Goal: Task Accomplishment & Management: Use online tool/utility

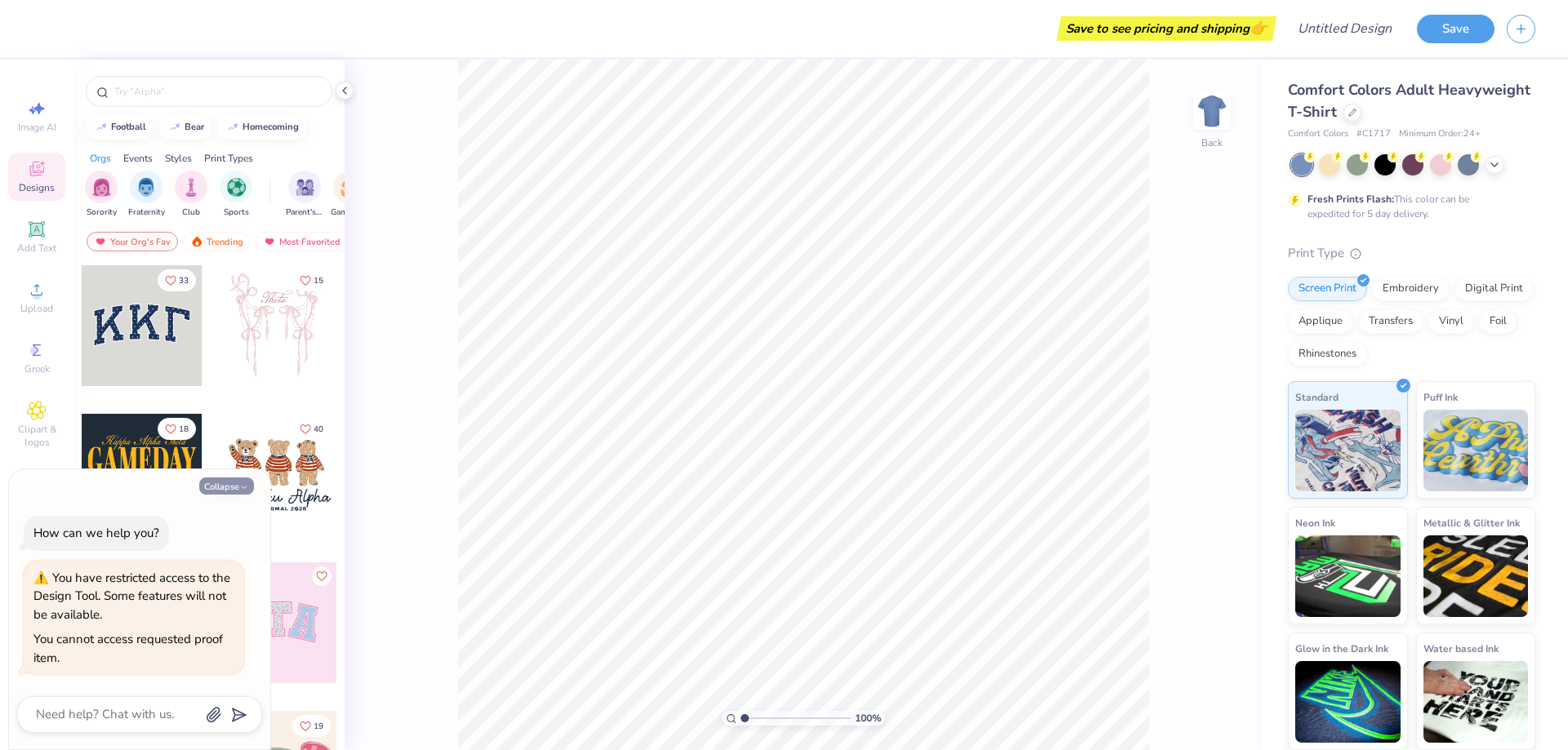
click at [249, 489] on button "Collapse" at bounding box center [226, 486] width 54 height 17
type textarea "x"
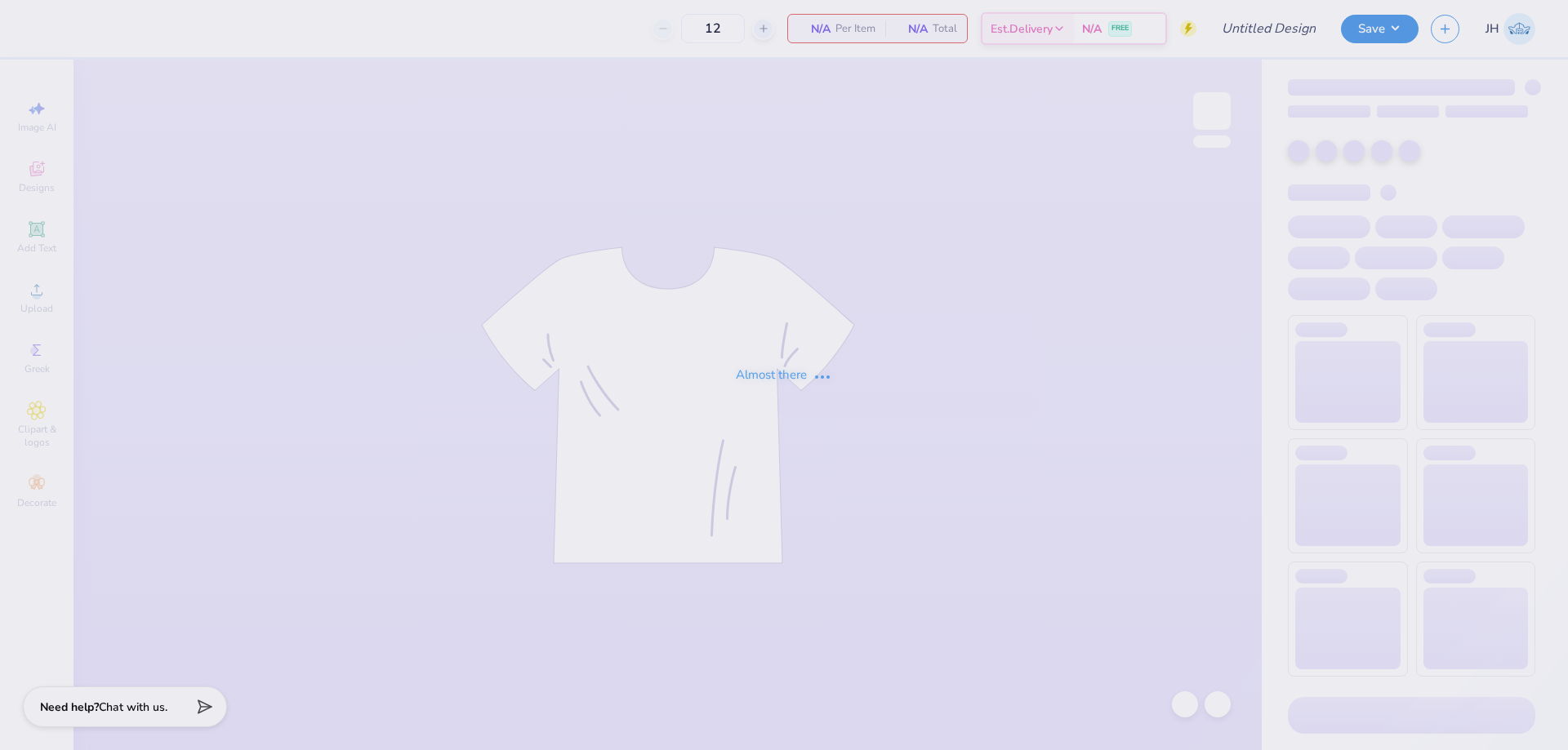
type input "Sigma Chi Fall Rush"
type input "24"
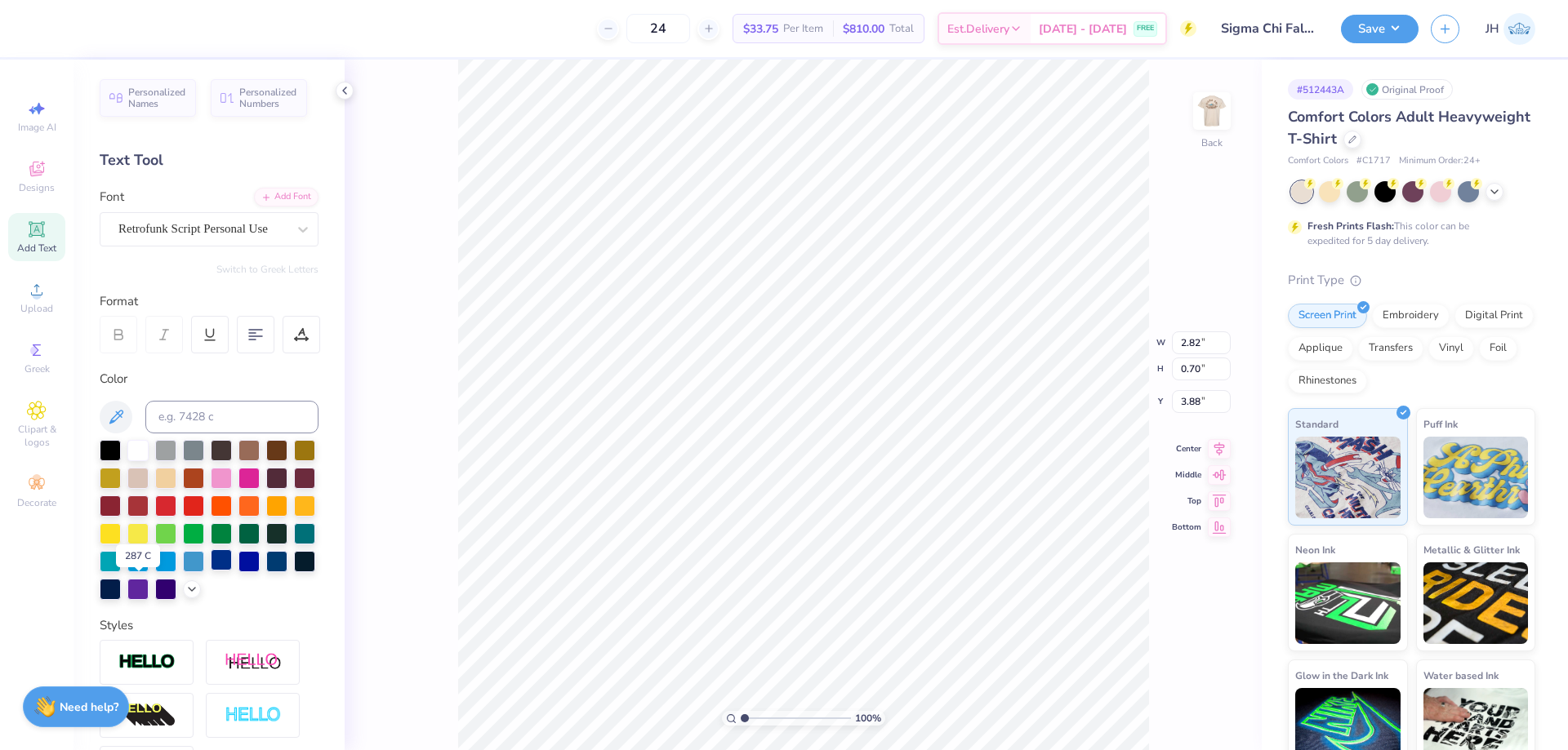
click at [211, 571] on div at bounding box center [221, 560] width 22 height 22
click at [112, 411] on icon at bounding box center [115, 416] width 20 height 20
click at [113, 415] on icon at bounding box center [115, 416] width 20 height 20
click at [266, 571] on div at bounding box center [277, 560] width 22 height 22
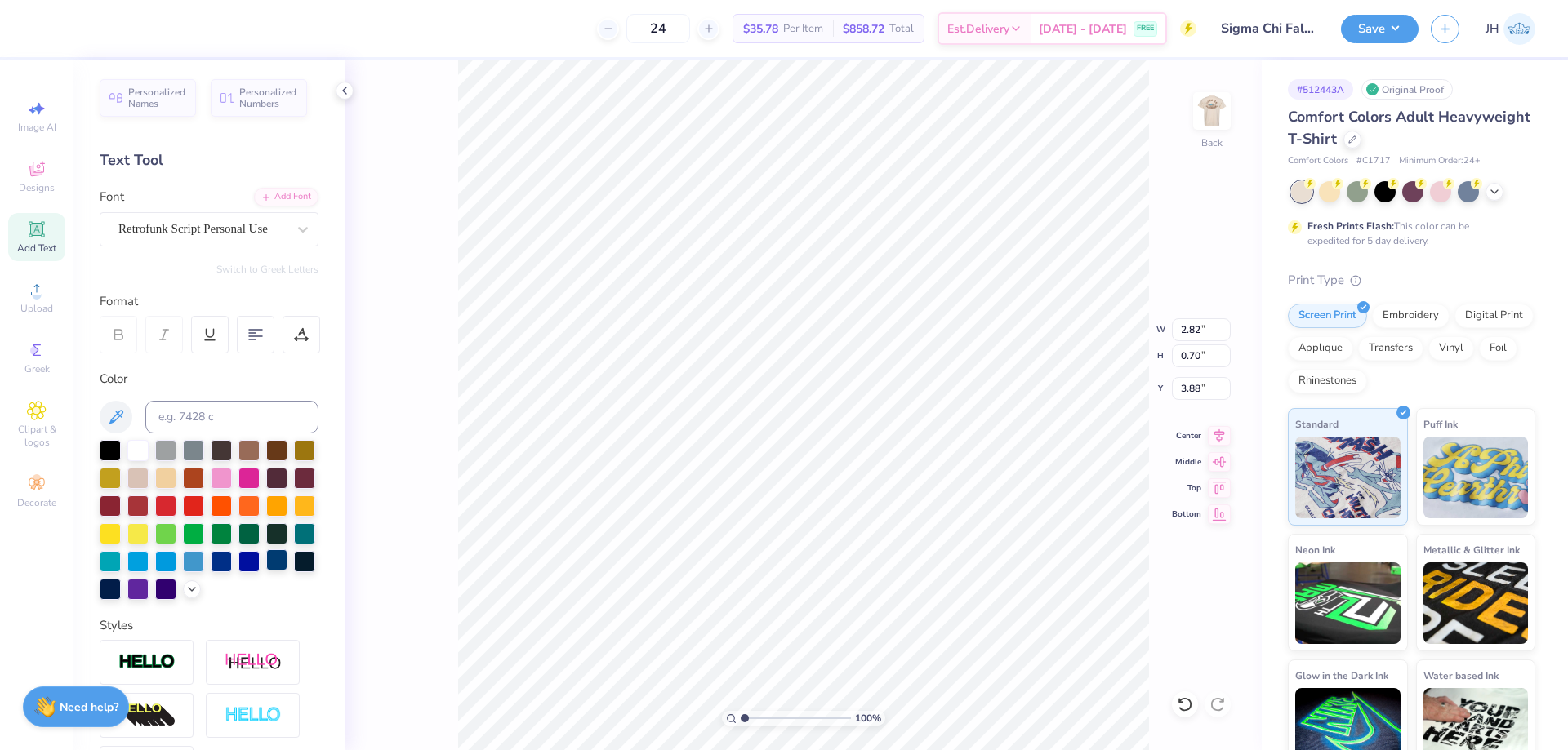
scroll to position [14, 3]
click at [266, 571] on div at bounding box center [277, 560] width 22 height 22
click at [391, 418] on div "100 % Back W 4.50 4.50 " H 1.16 1.16 " Y 4.71 4.71 " Center Middle Top Bottom" at bounding box center [803, 405] width 917 height 691
type textarea "Fall Rush 2025"
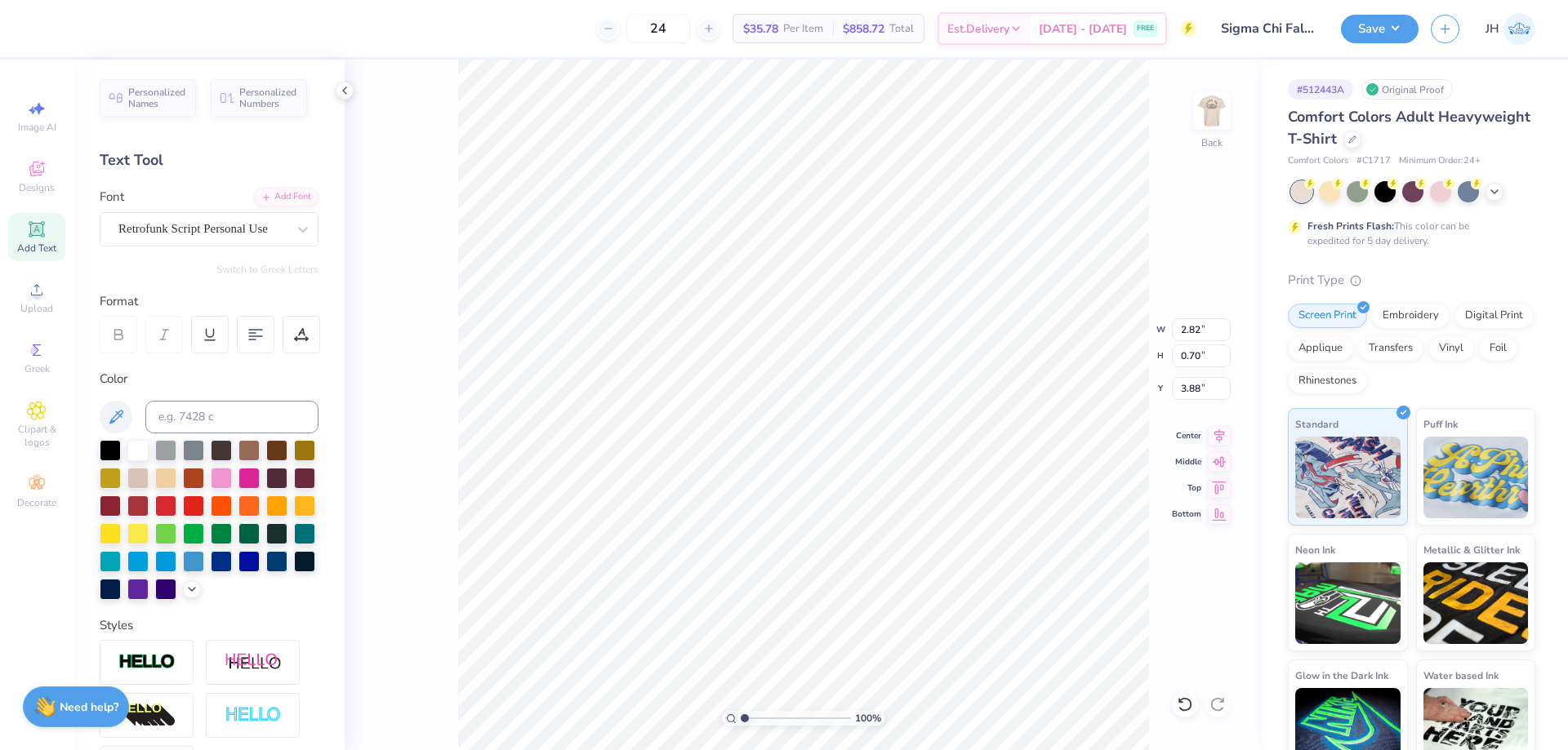
click at [420, 268] on div "100 % Back W 2.82 2.82 " H 0.70 0.70 " Y 3.88 3.88 " Center Middle Top Bottom" at bounding box center [803, 405] width 917 height 691
type input "4.48"
type input "2.86"
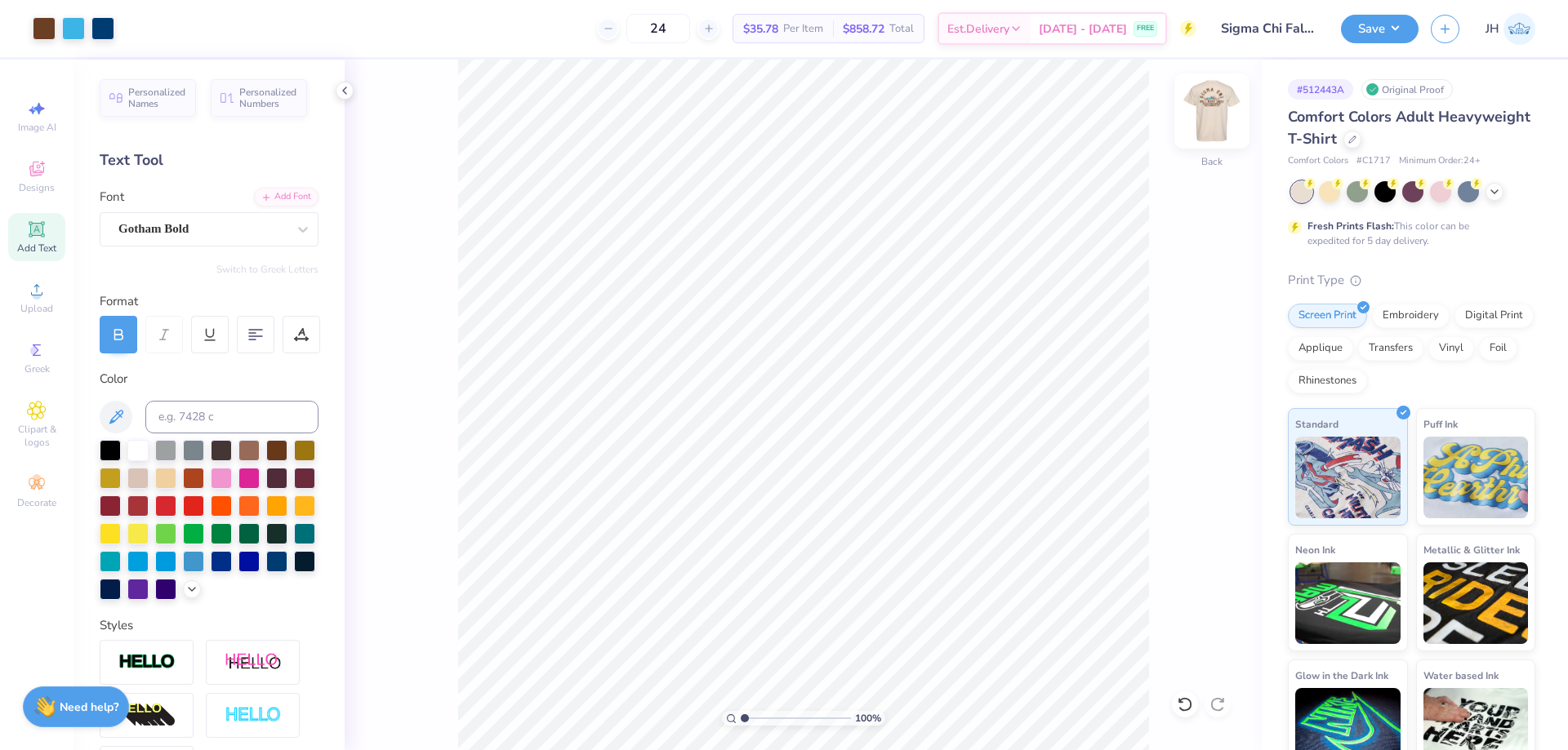
click at [1206, 105] on img at bounding box center [1212, 112] width 66 height 66
type textarea "LOS ANGELES, CA 459 Gayley Ave"
click at [1216, 435] on icon at bounding box center [1219, 433] width 10 height 14
click at [249, 340] on icon at bounding box center [256, 335] width 15 height 15
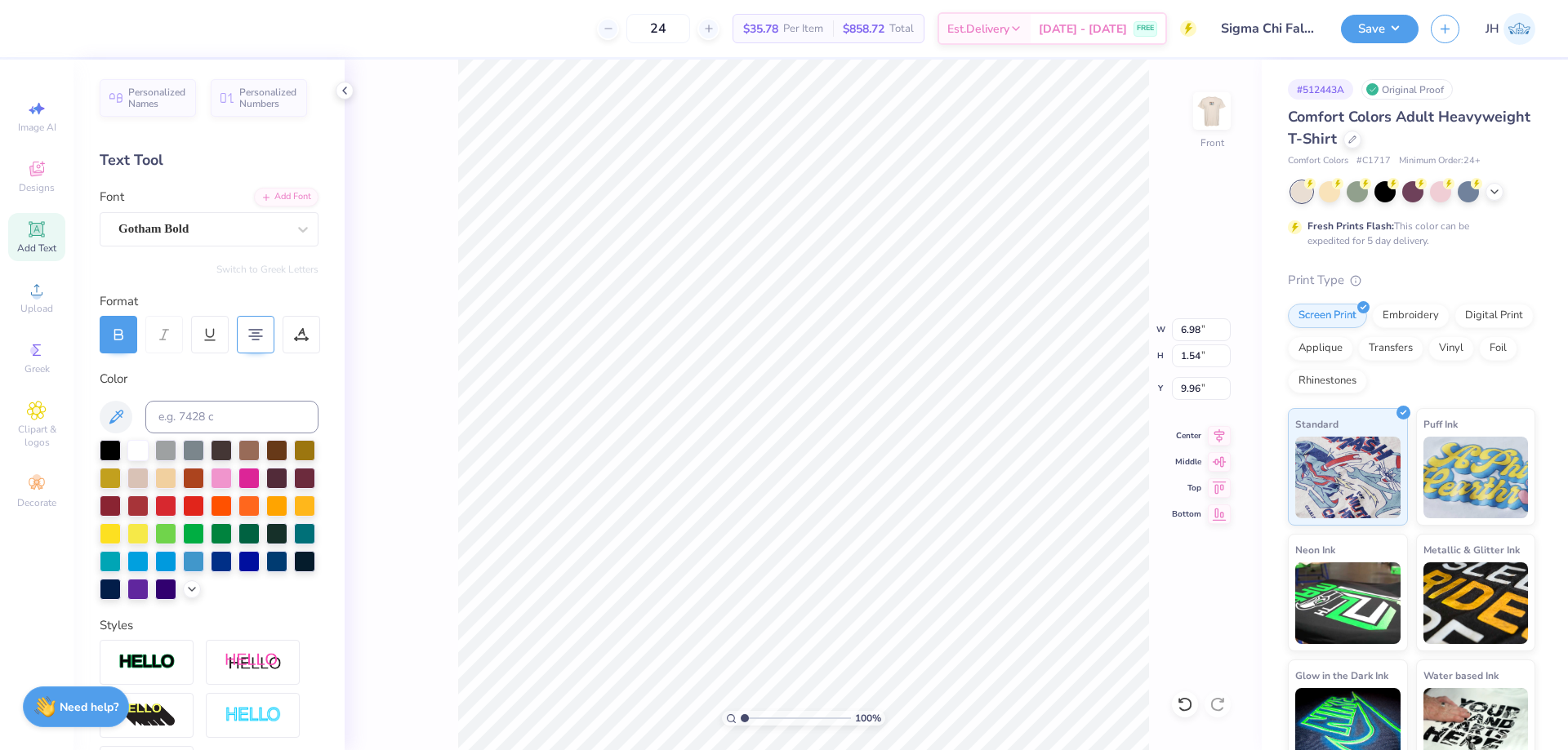
scroll to position [14, 7]
type input "11.00"
type input "1.08"
type input "8.92"
click at [266, 571] on div at bounding box center [277, 560] width 22 height 22
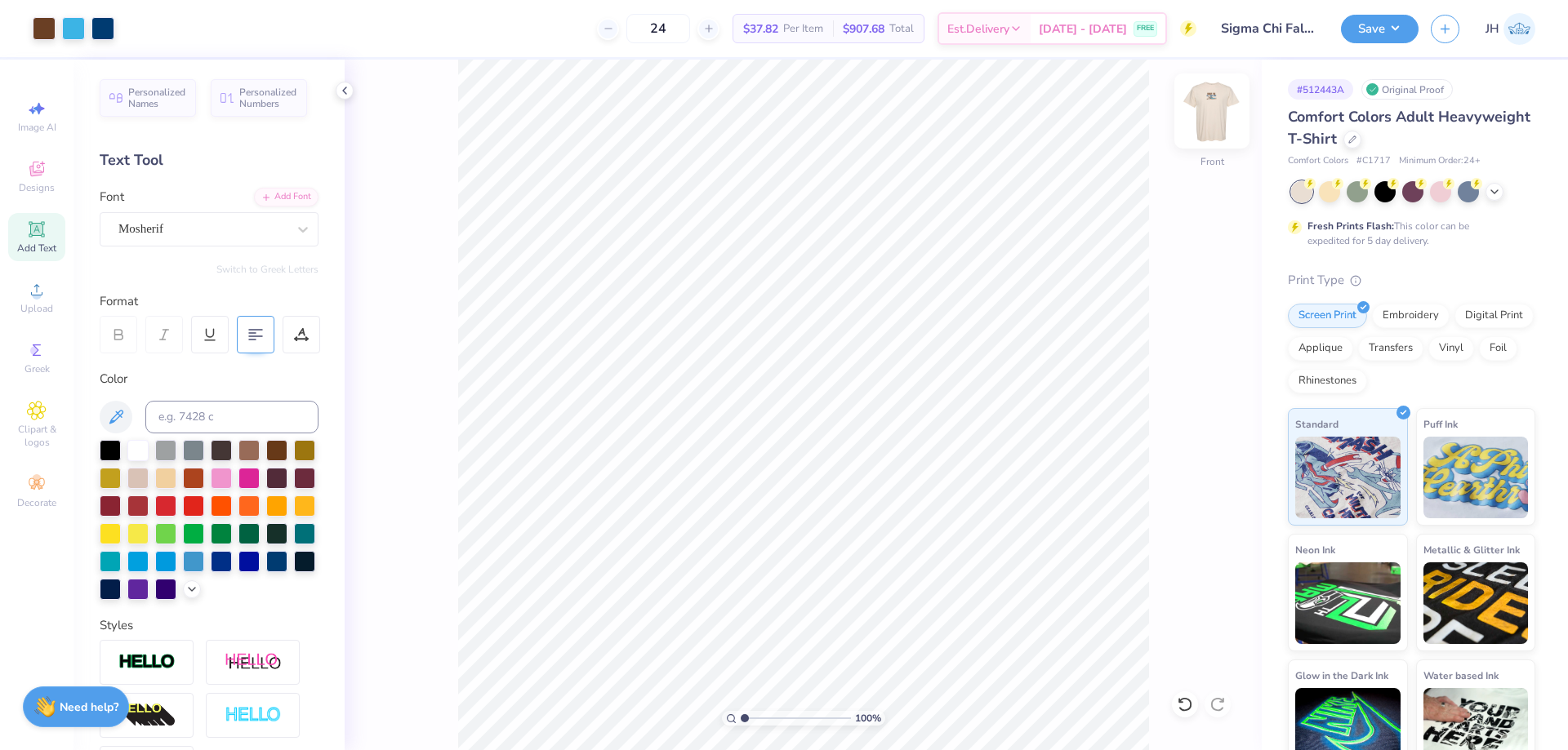
click at [1225, 109] on img at bounding box center [1212, 112] width 66 height 66
click at [1219, 121] on img at bounding box center [1212, 112] width 66 height 66
click at [1214, 106] on img at bounding box center [1212, 112] width 66 height 66
click at [1214, 106] on img at bounding box center [1212, 111] width 33 height 33
click at [683, 22] on input "24" at bounding box center [658, 28] width 64 height 29
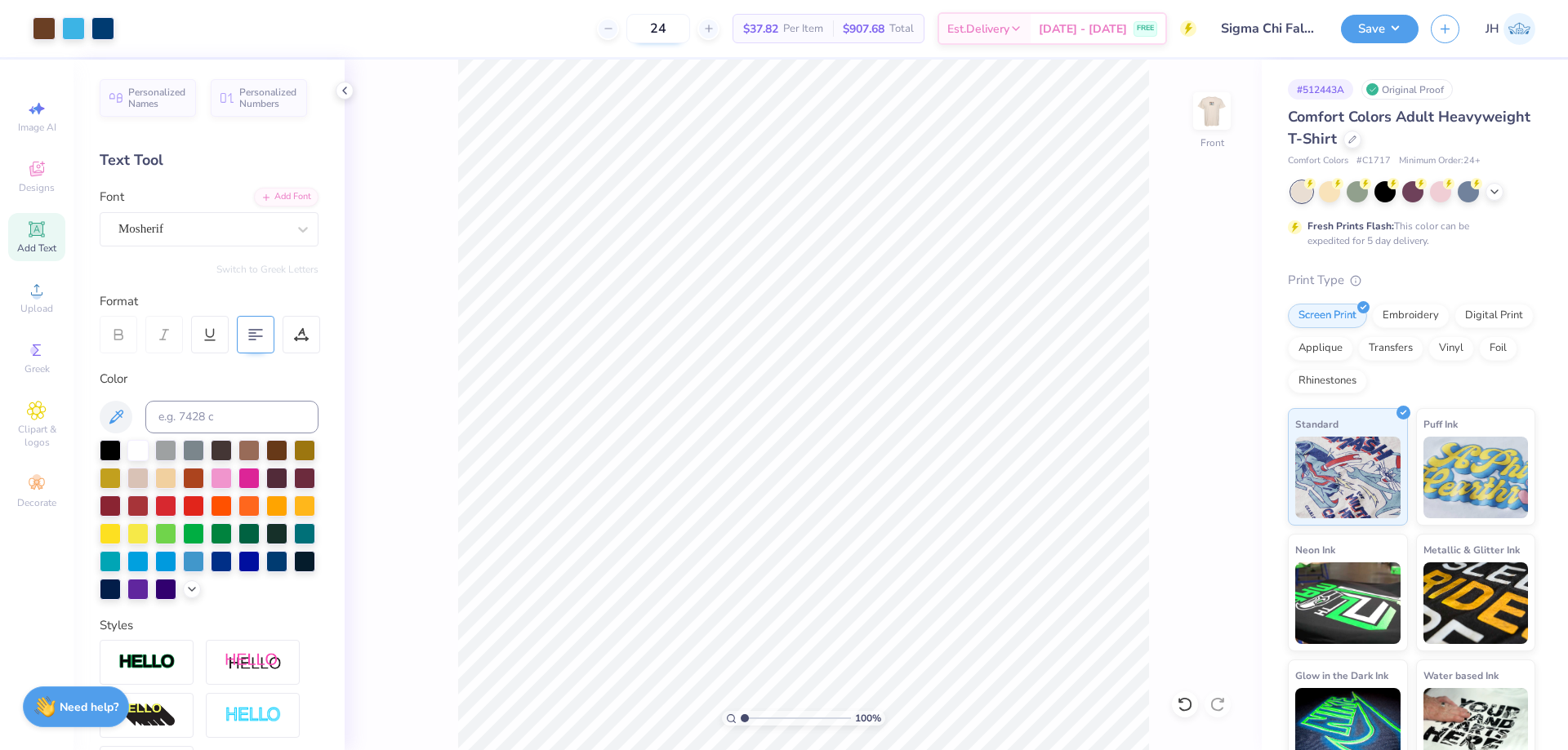
click at [683, 25] on input "24" at bounding box center [658, 28] width 64 height 29
type input "130"
click at [1230, 114] on div "100 % Front" at bounding box center [803, 405] width 917 height 691
click at [1220, 114] on img at bounding box center [1212, 112] width 66 height 66
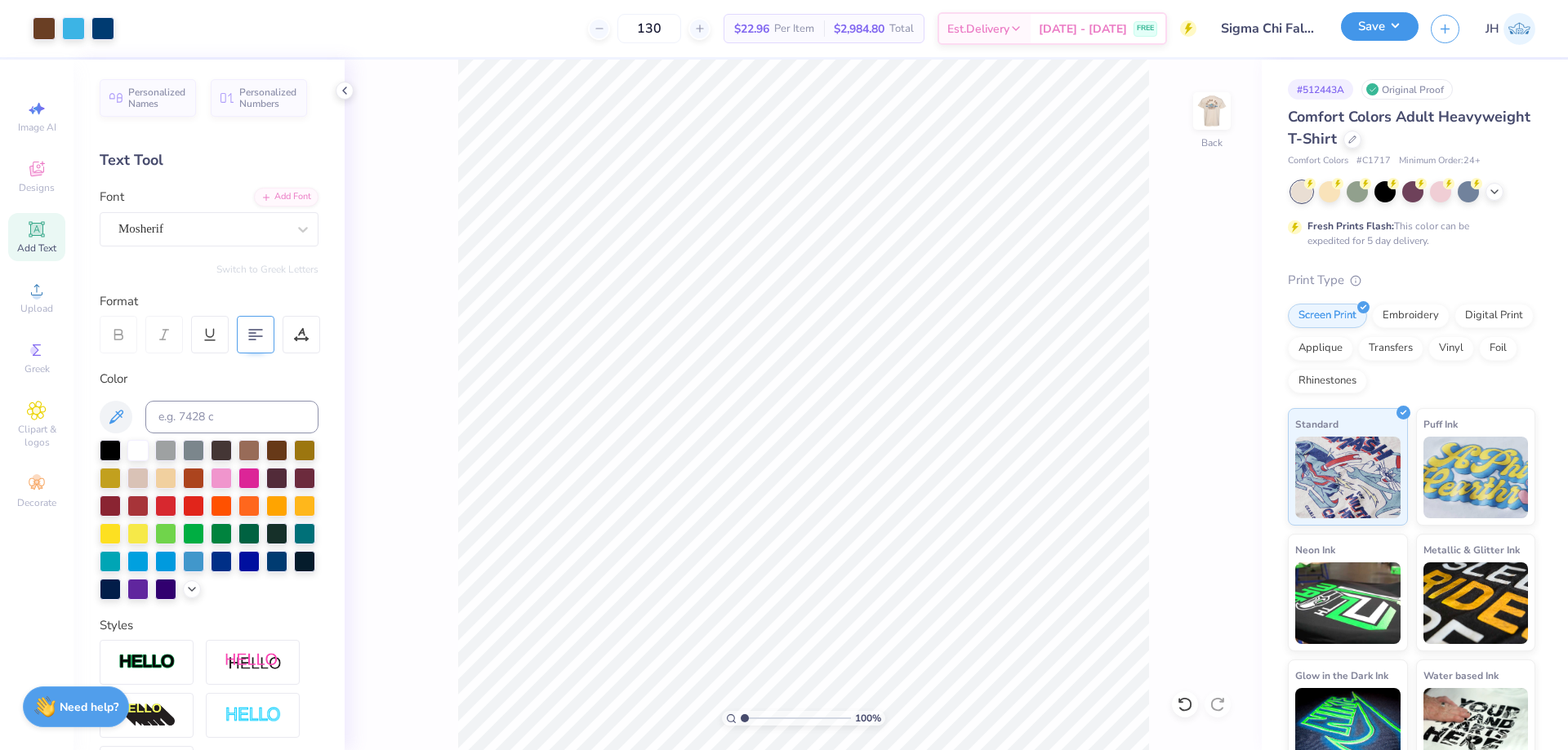
click at [1390, 28] on button "Save" at bounding box center [1380, 26] width 78 height 28
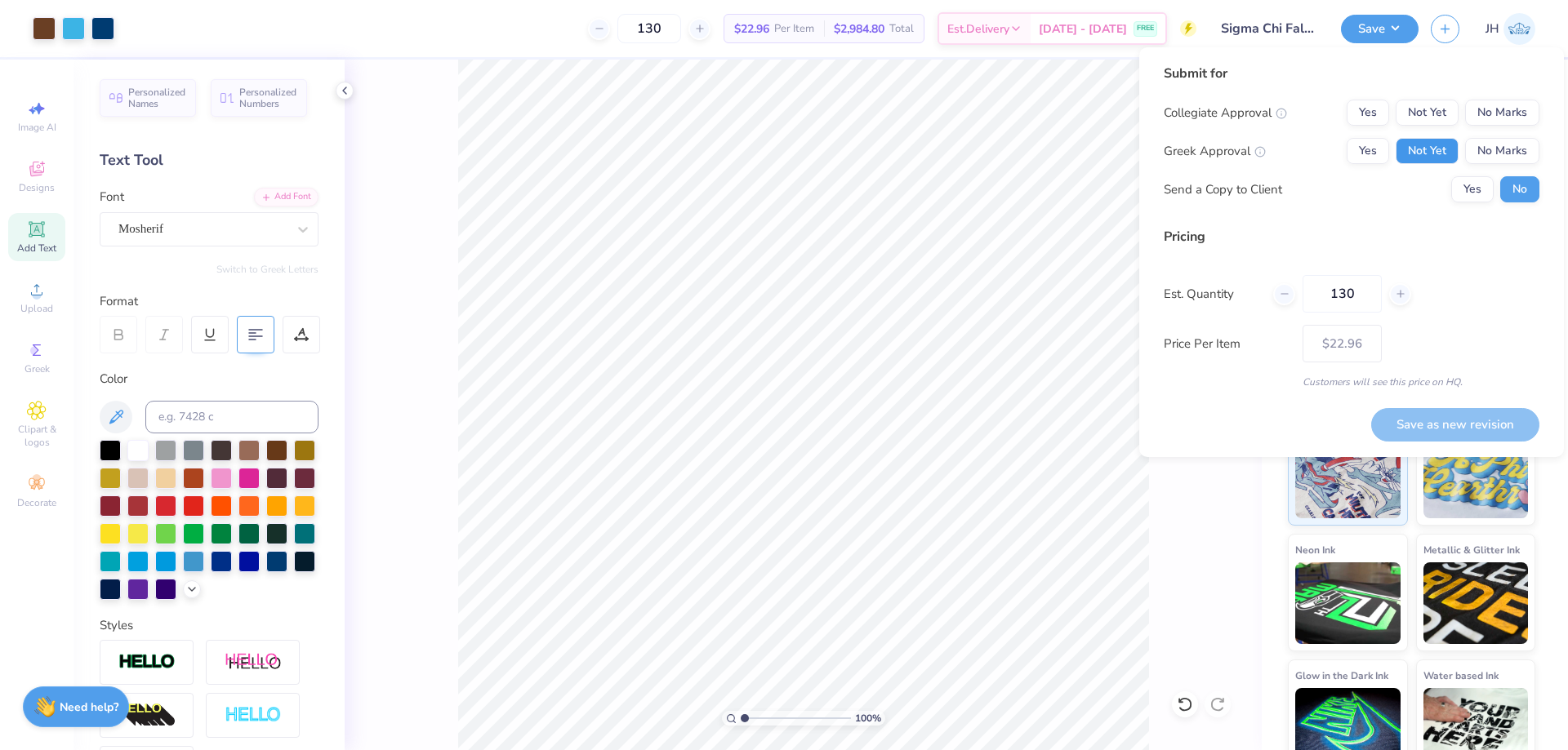
click at [1414, 154] on button "Not Yet" at bounding box center [1426, 151] width 63 height 26
click at [1467, 110] on button "No Marks" at bounding box center [1501, 112] width 74 height 26
click at [1410, 428] on button "Save as new revision" at bounding box center [1455, 425] width 168 height 34
type input "$22.96"
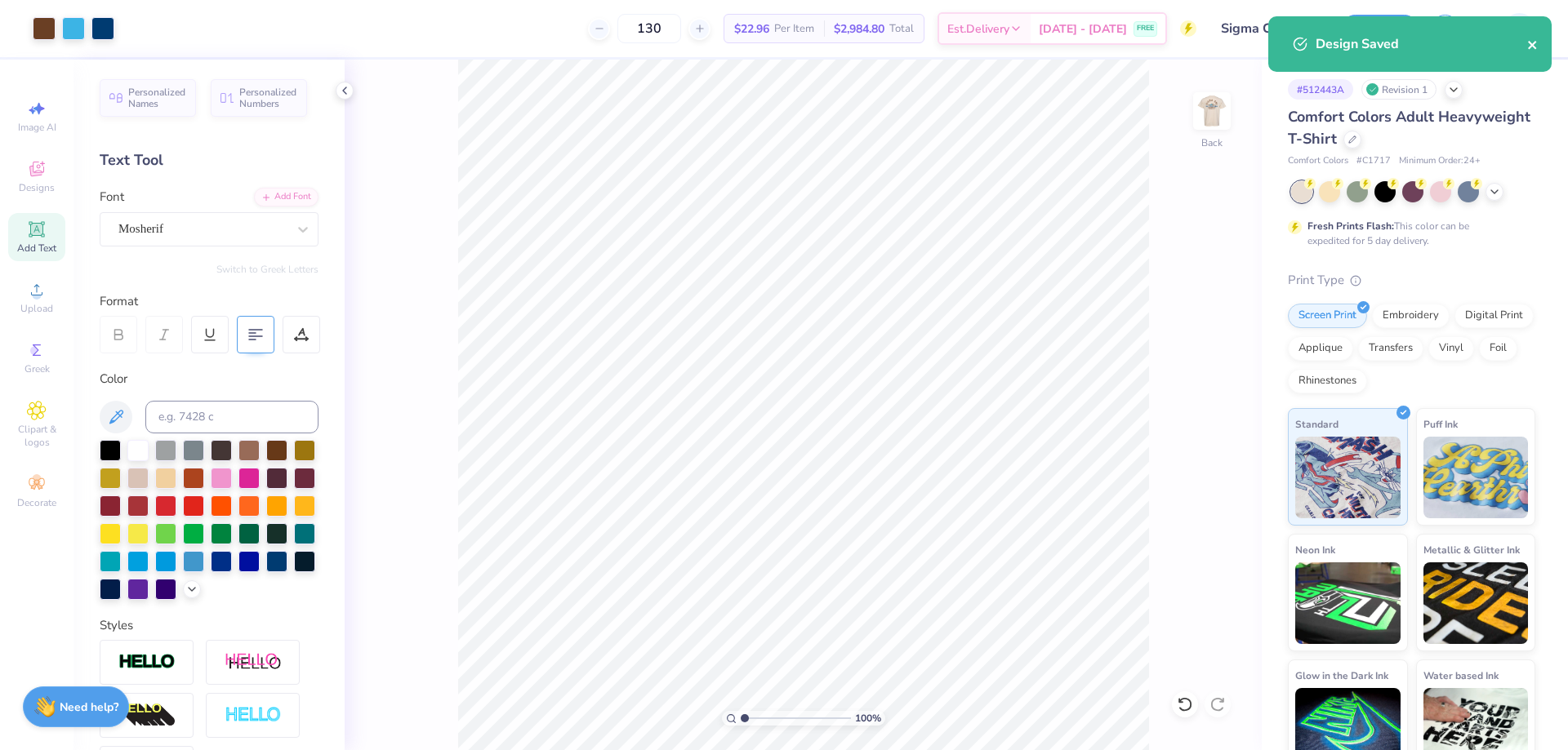
click at [1533, 40] on icon "close" at bounding box center [1532, 45] width 11 height 13
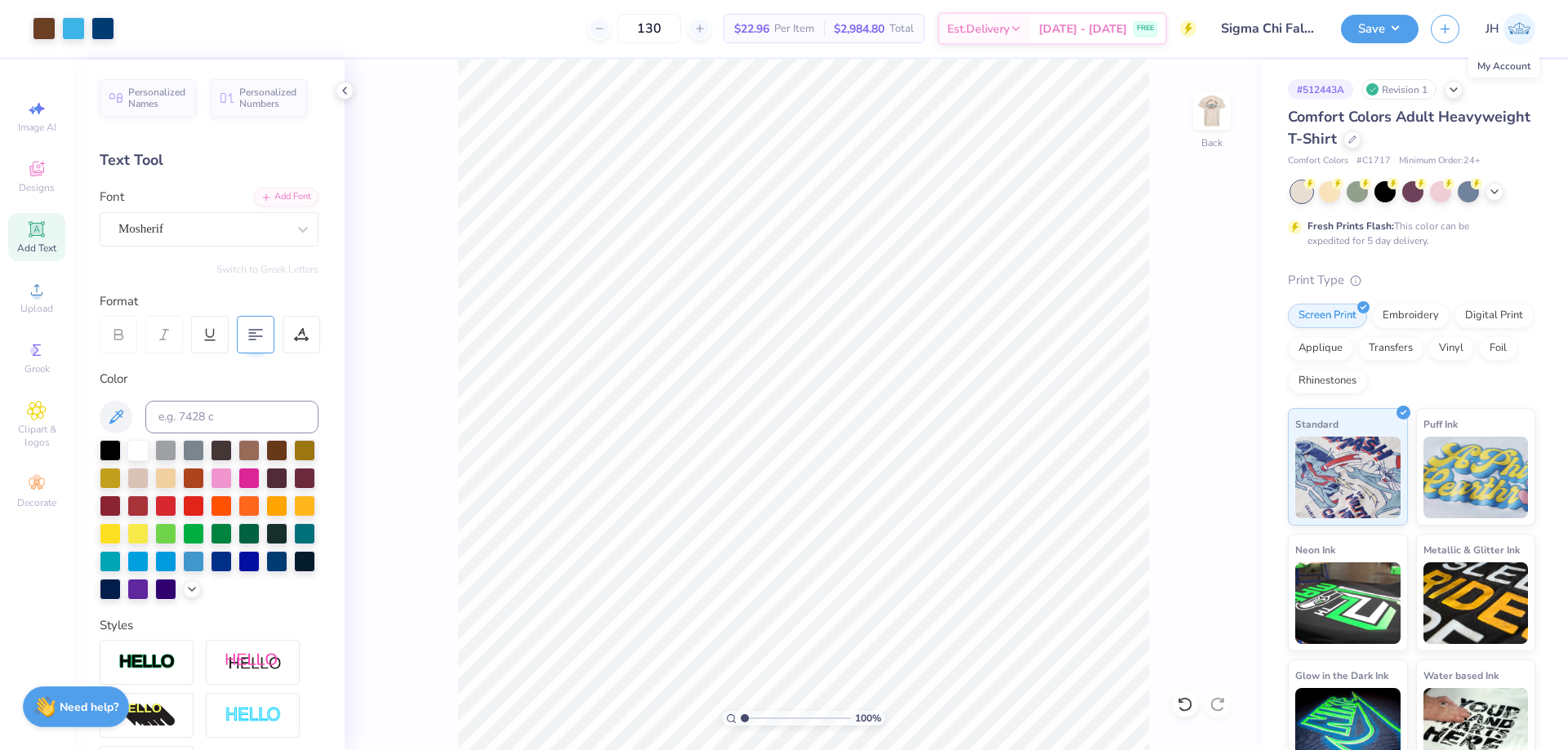
click at [1515, 32] on img at bounding box center [1519, 29] width 32 height 32
